Goal: Task Accomplishment & Management: Complete application form

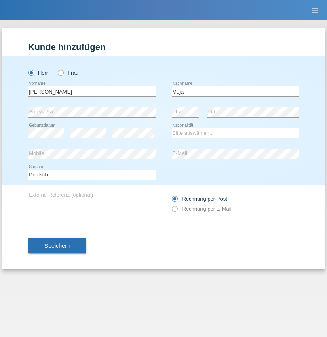
type input "Muja"
select select "XK"
select select "C"
select select "07"
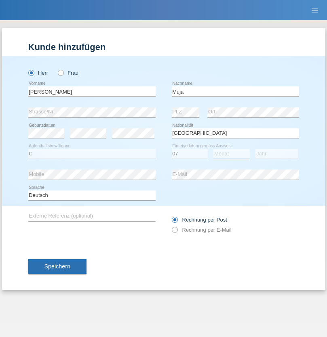
select select "06"
select select "2021"
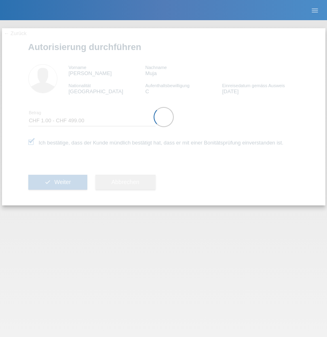
select select "1"
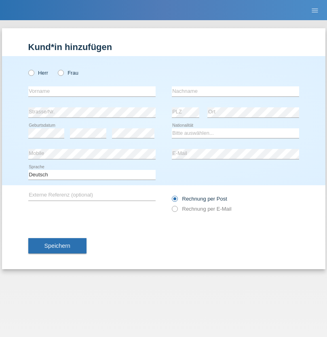
radio input "true"
click at [92, 91] on input "text" at bounding box center [91, 91] width 127 height 10
type input "Simret"
click at [235, 91] on input "text" at bounding box center [235, 91] width 127 height 10
type input "Ghide"
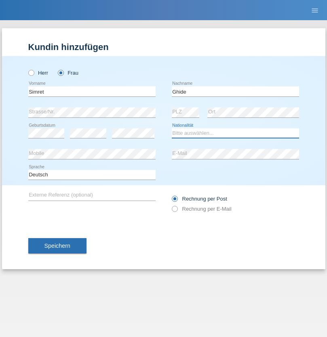
select select "ER"
select select "C"
select select "31"
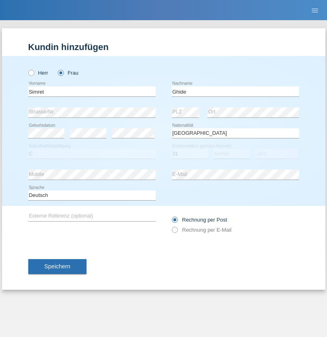
select select "05"
select select "1985"
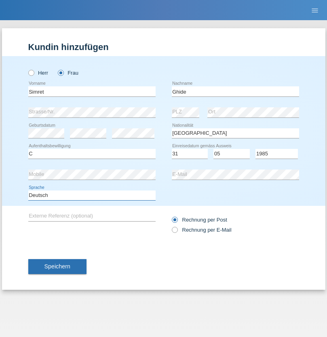
select select "en"
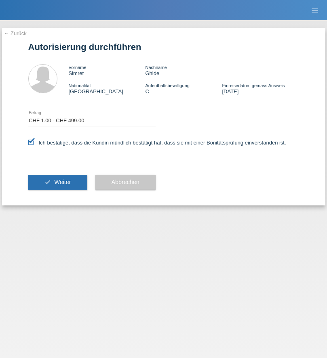
select select "1"
click at [57, 182] on span "Weiter" at bounding box center [62, 182] width 17 height 6
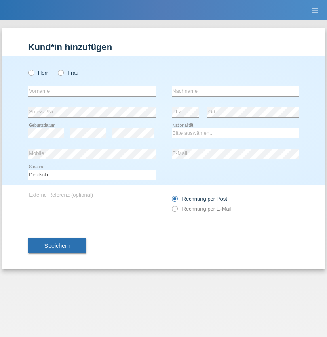
radio input "true"
click at [92, 91] on input "text" at bounding box center [91, 91] width 127 height 10
type input "Beatrice"
click at [235, 91] on input "text" at bounding box center [235, 91] width 127 height 10
type input "Zuberbühler"
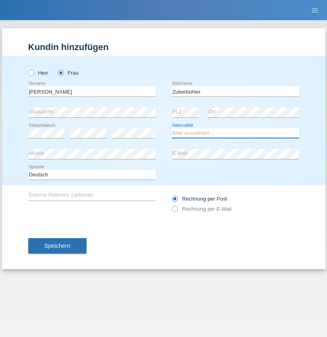
select select "CH"
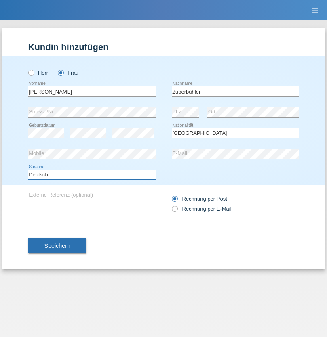
select select "en"
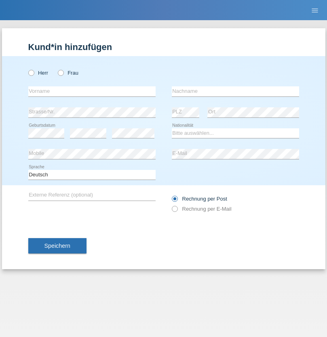
radio input "true"
click at [92, 91] on input "text" at bounding box center [91, 91] width 127 height 10
type input "[PERSON_NAME]"
click at [235, 91] on input "text" at bounding box center [235, 91] width 127 height 10
type input "Recine"
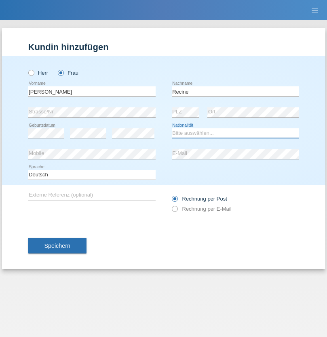
select select "CH"
radio input "true"
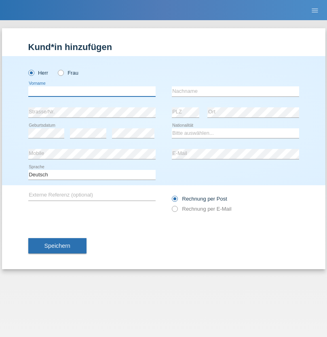
click at [92, 91] on input "text" at bounding box center [91, 91] width 127 height 10
type input "Christof"
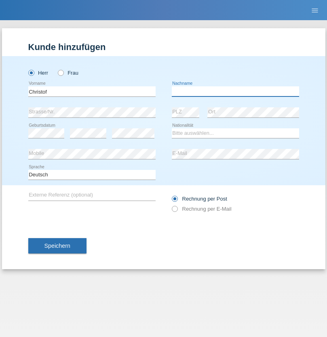
click at [235, 91] on input "text" at bounding box center [235, 91] width 127 height 10
type input "[PERSON_NAME]"
select select "CH"
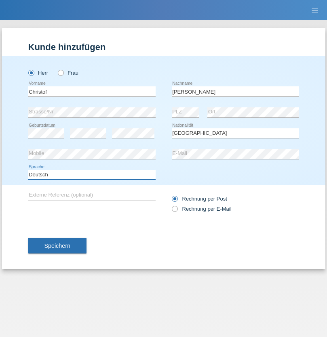
select select "en"
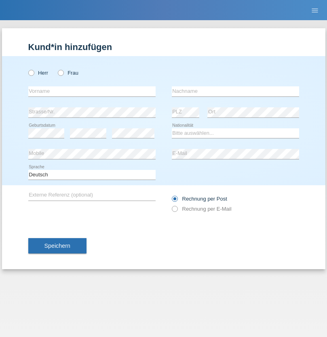
radio input "true"
click at [92, 91] on input "text" at bounding box center [91, 91] width 127 height 10
type input "Qashqo"
click at [235, 91] on input "text" at bounding box center [235, 91] width 127 height 10
type input "[PERSON_NAME]"
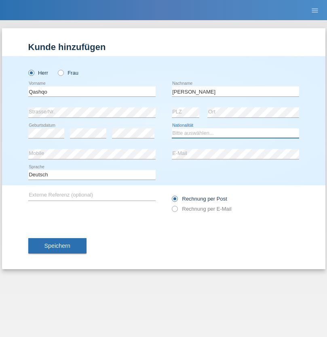
select select "CH"
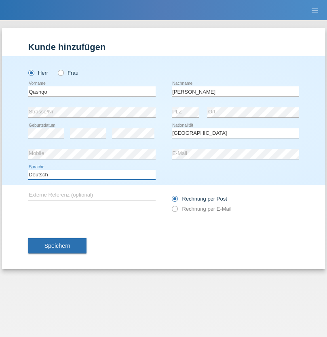
select select "en"
